Goal: Book appointment/travel/reservation

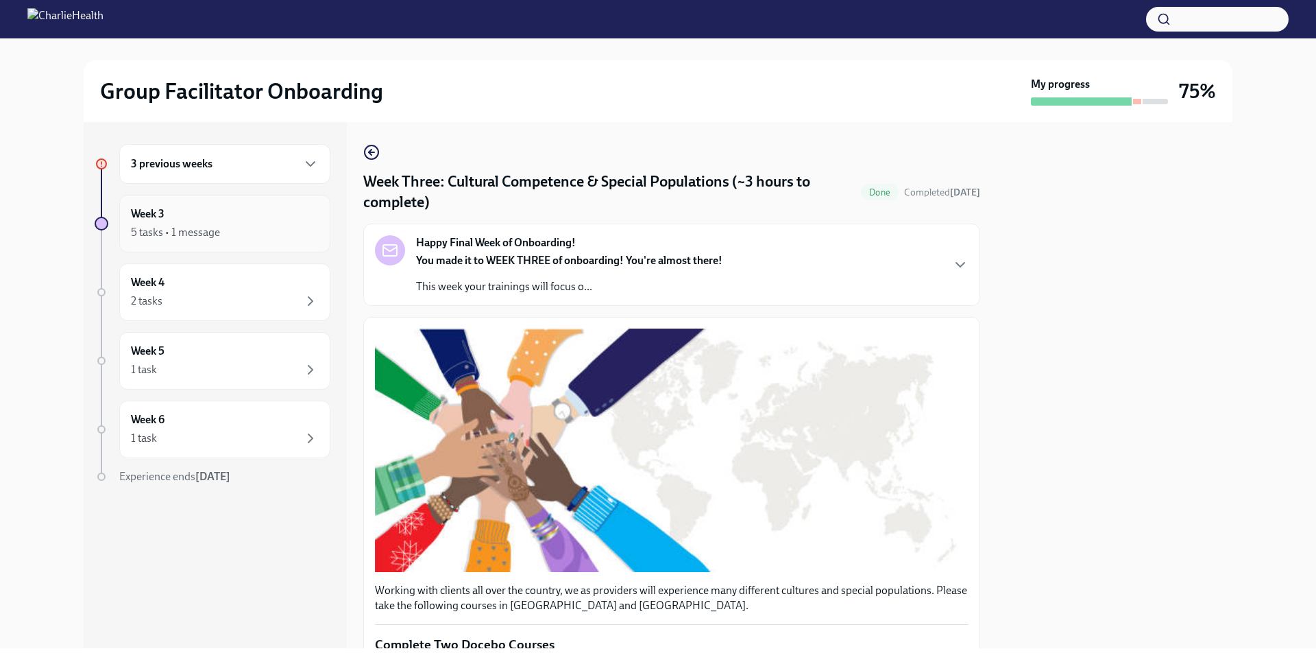
click at [261, 233] on div "5 tasks • 1 message" at bounding box center [225, 232] width 188 height 16
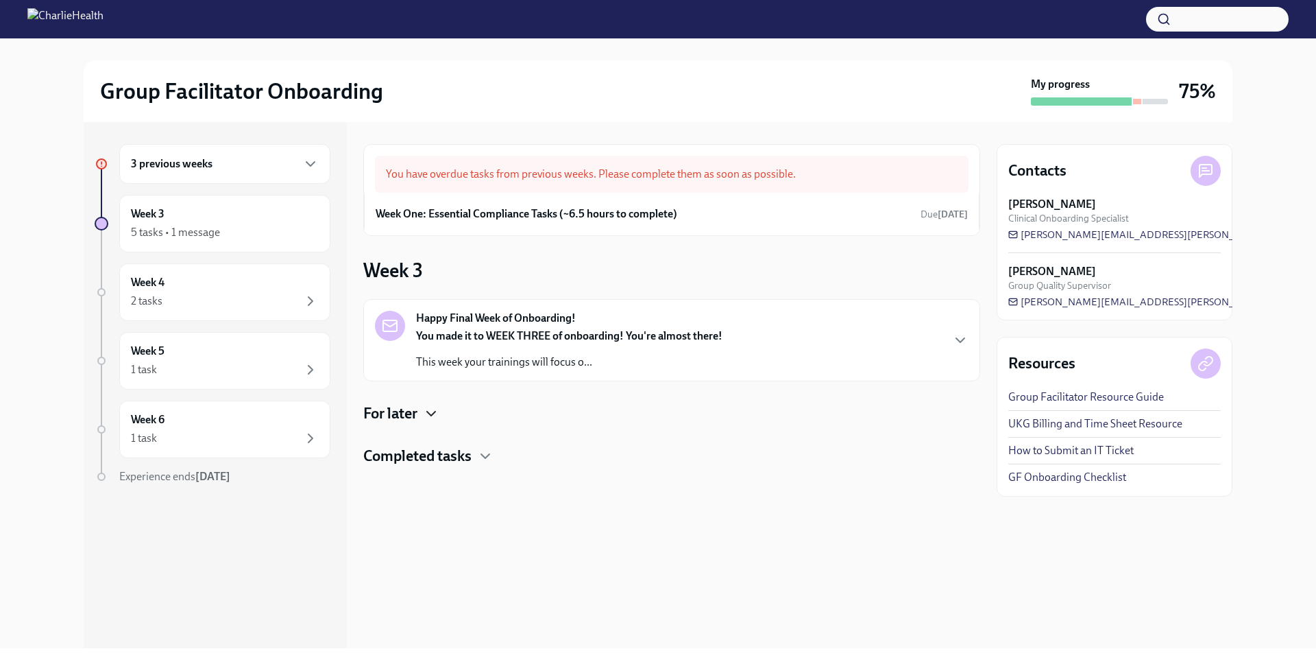
click at [433, 415] on icon "button" at bounding box center [431, 413] width 8 height 4
click at [467, 511] on h4 "Completed tasks" at bounding box center [417, 512] width 108 height 21
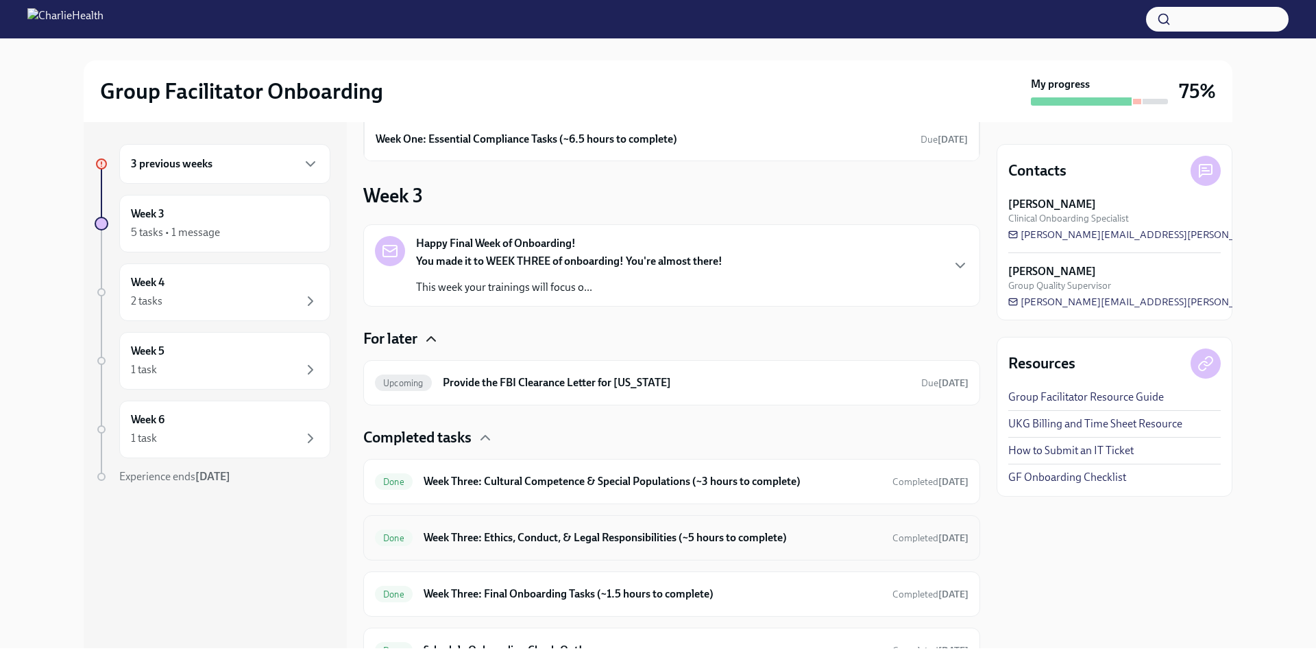
scroll to position [143, 0]
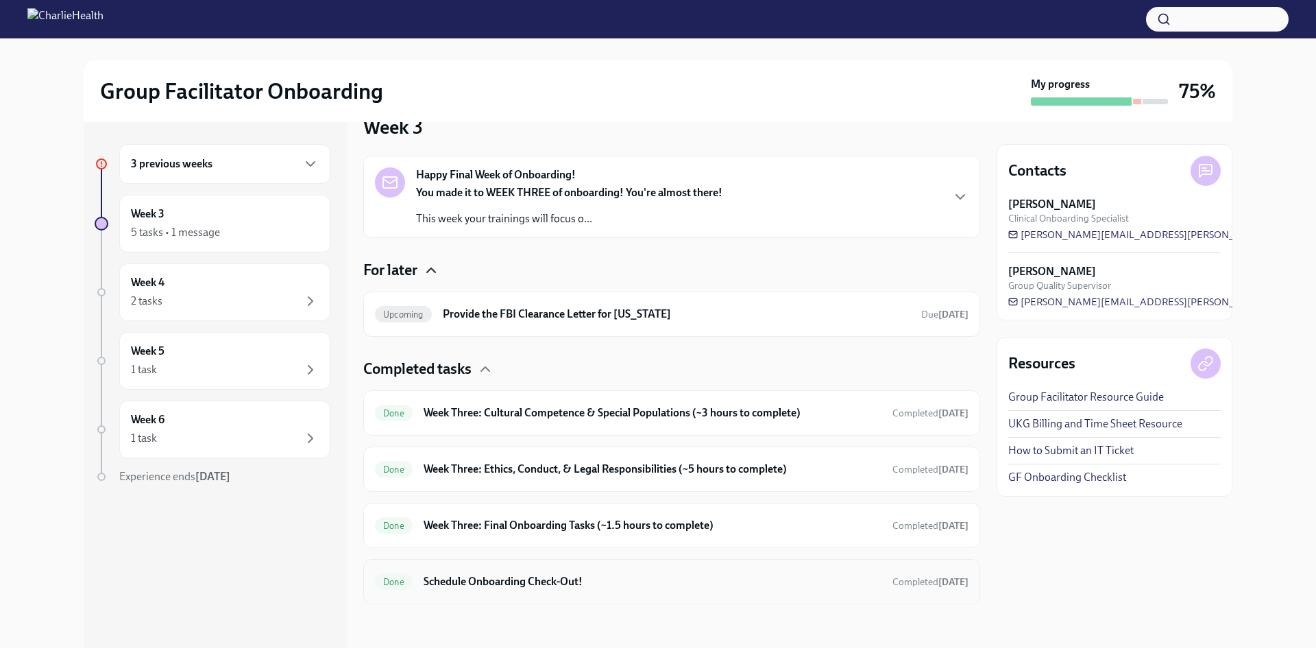
click at [498, 575] on h6 "Schedule Onboarding Check-Out!" at bounding box center [653, 581] width 458 height 15
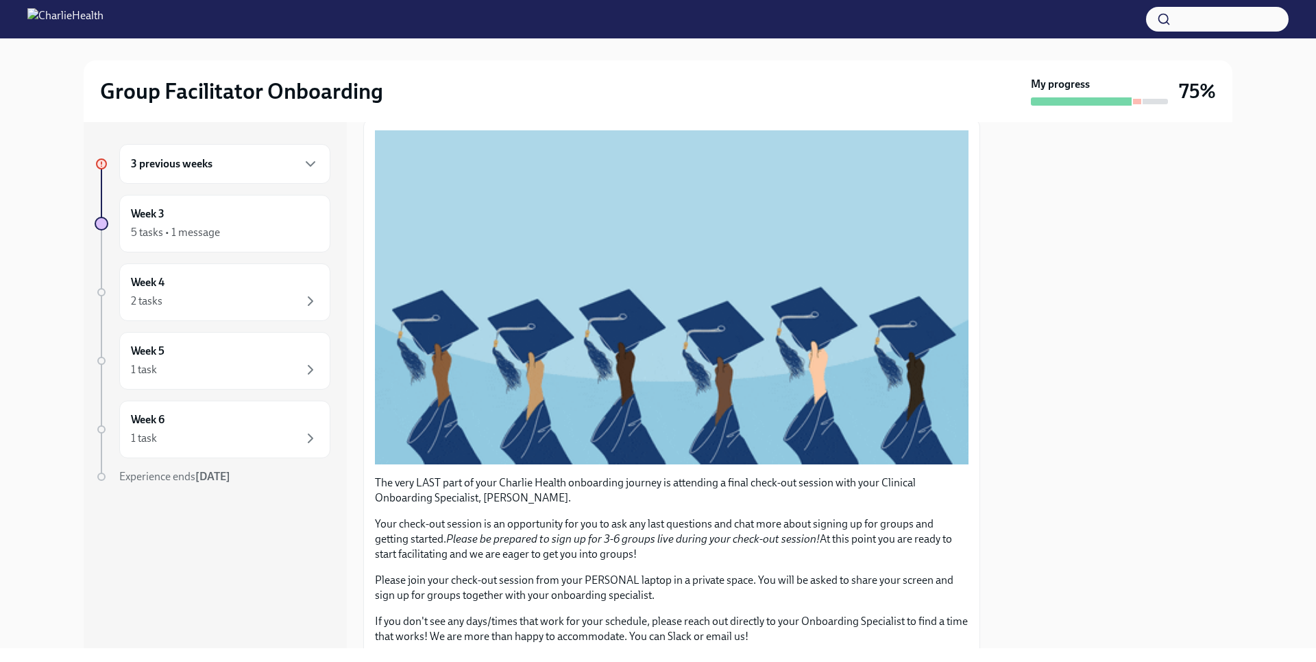
scroll to position [206, 0]
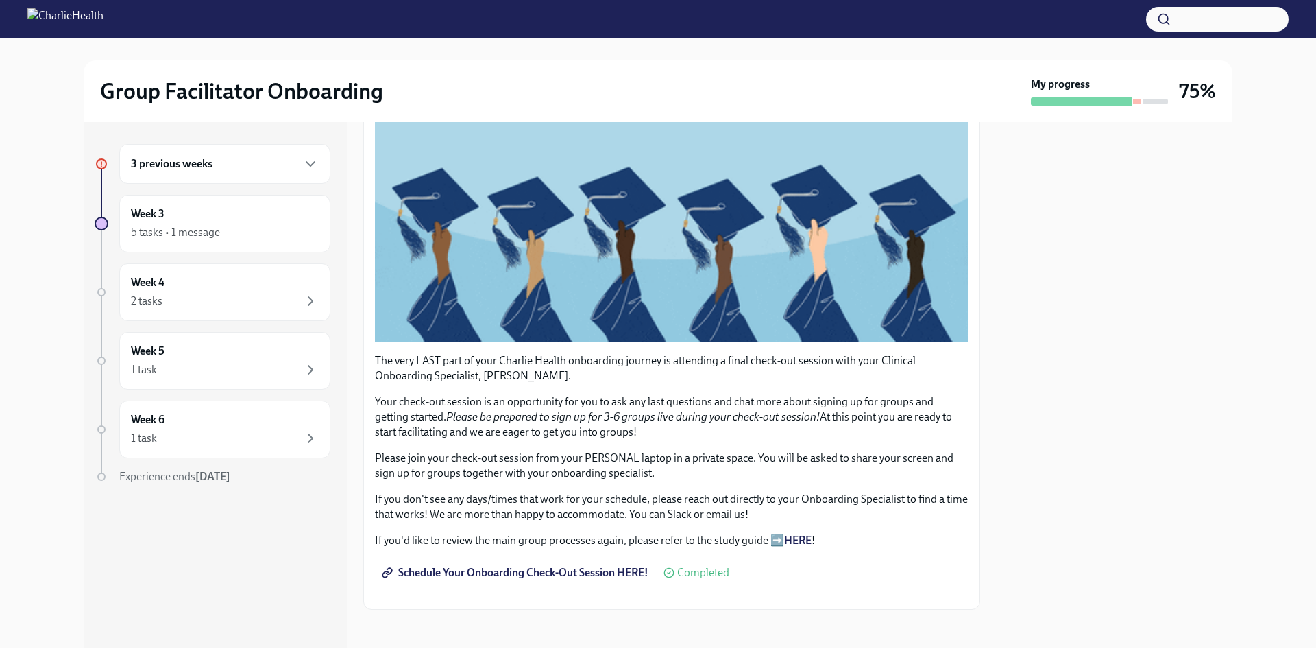
click at [515, 569] on span "Schedule Your Onboarding Check-Out Session HERE!" at bounding box center [517, 573] width 264 height 14
